Goal: Navigation & Orientation: Find specific page/section

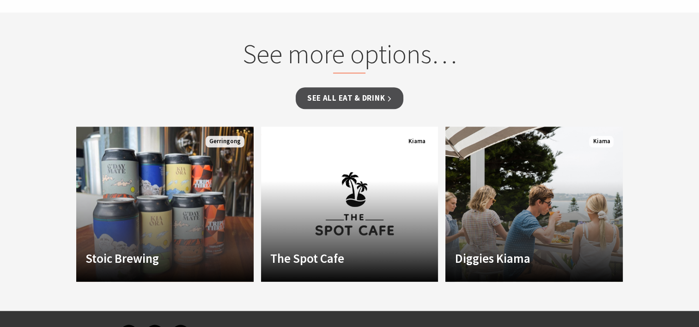
scroll to position [914, 0]
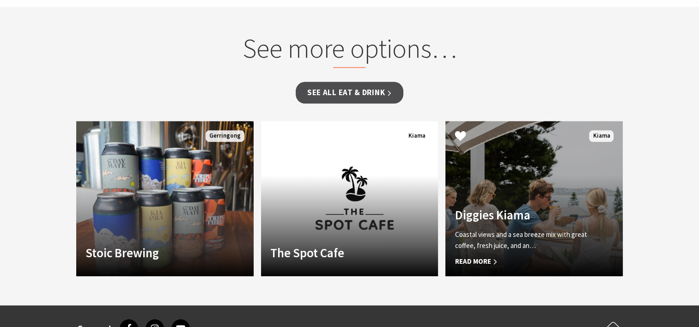
click at [483, 259] on span "Read More" at bounding box center [521, 261] width 132 height 11
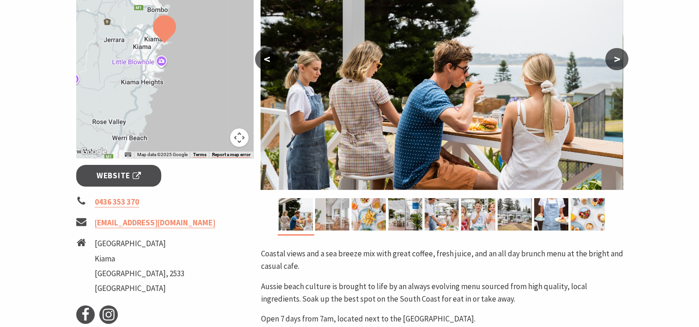
scroll to position [223, 0]
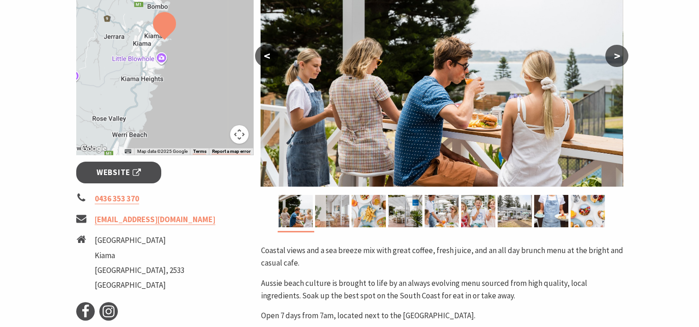
click at [616, 56] on button ">" at bounding box center [616, 56] width 23 height 22
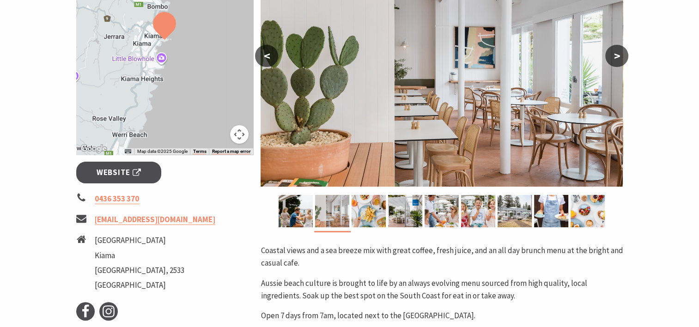
click at [616, 56] on button ">" at bounding box center [616, 56] width 23 height 22
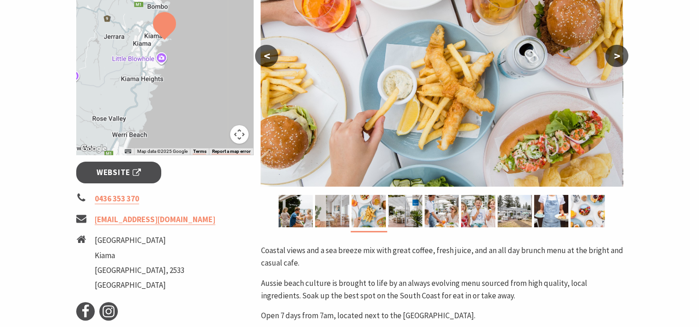
click at [615, 56] on button ">" at bounding box center [616, 56] width 23 height 22
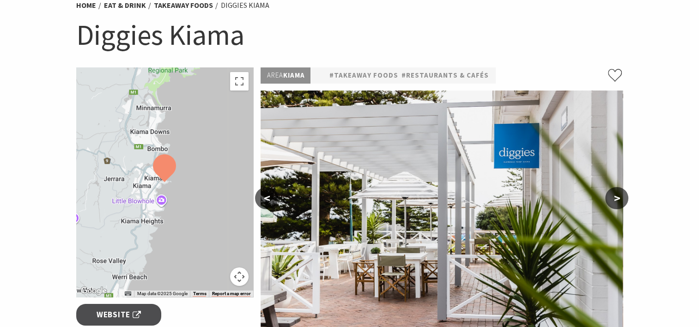
scroll to position [0, 0]
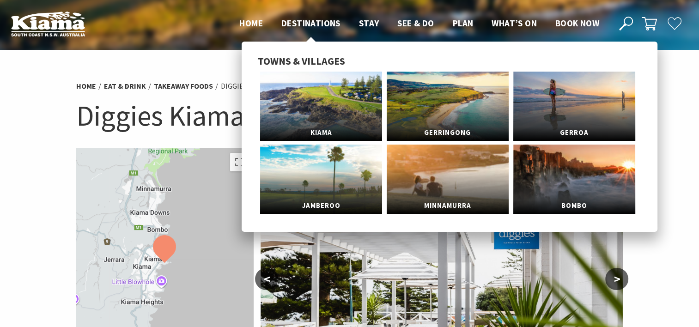
click at [309, 20] on span "Destinations" at bounding box center [310, 23] width 59 height 11
